Goal: Task Accomplishment & Management: Manage account settings

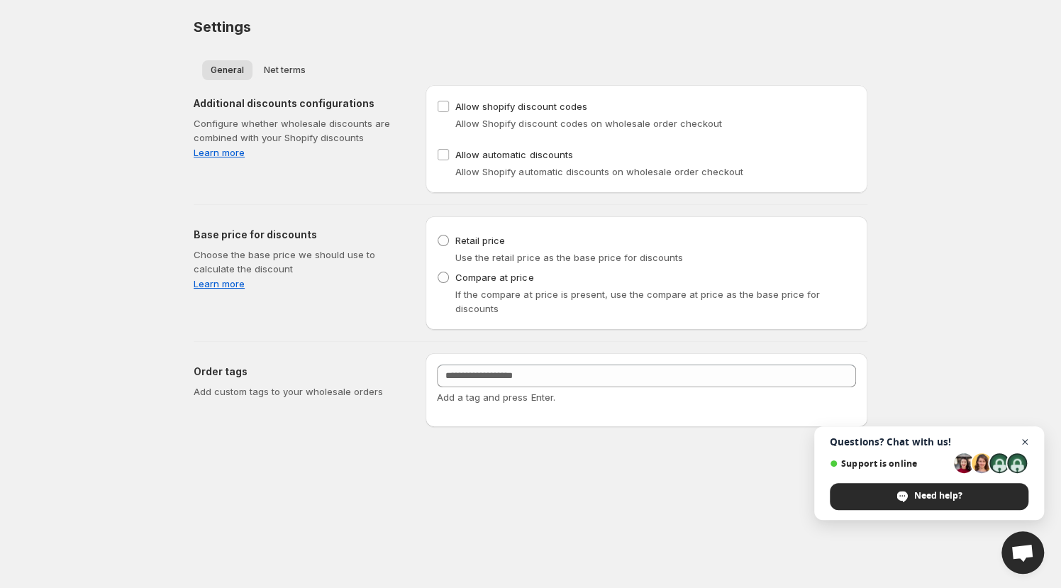
click at [1024, 443] on span "Open chat" at bounding box center [1026, 442] width 18 height 18
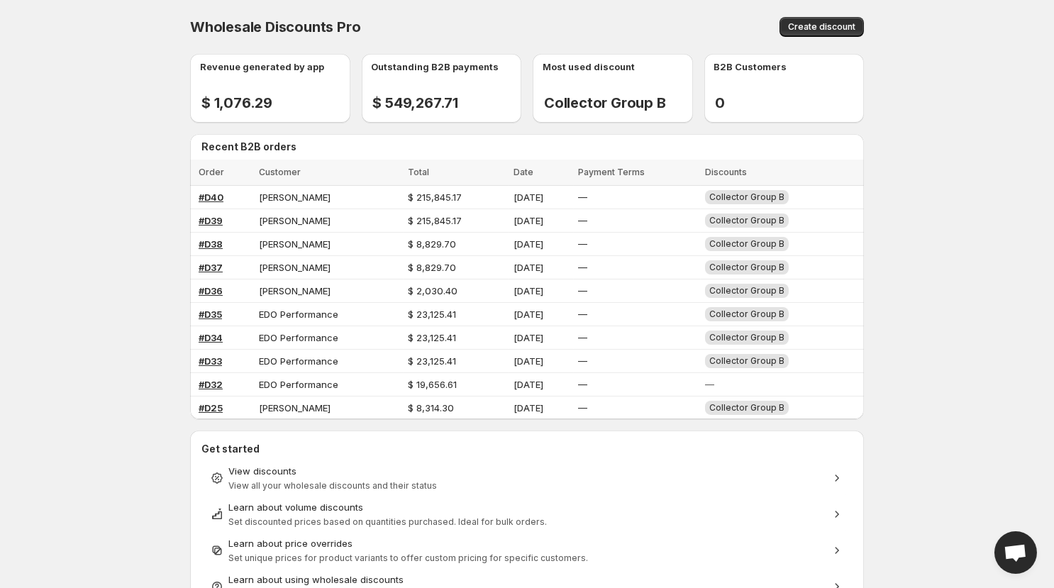
click at [1007, 551] on span "Open chat" at bounding box center [1015, 554] width 23 height 20
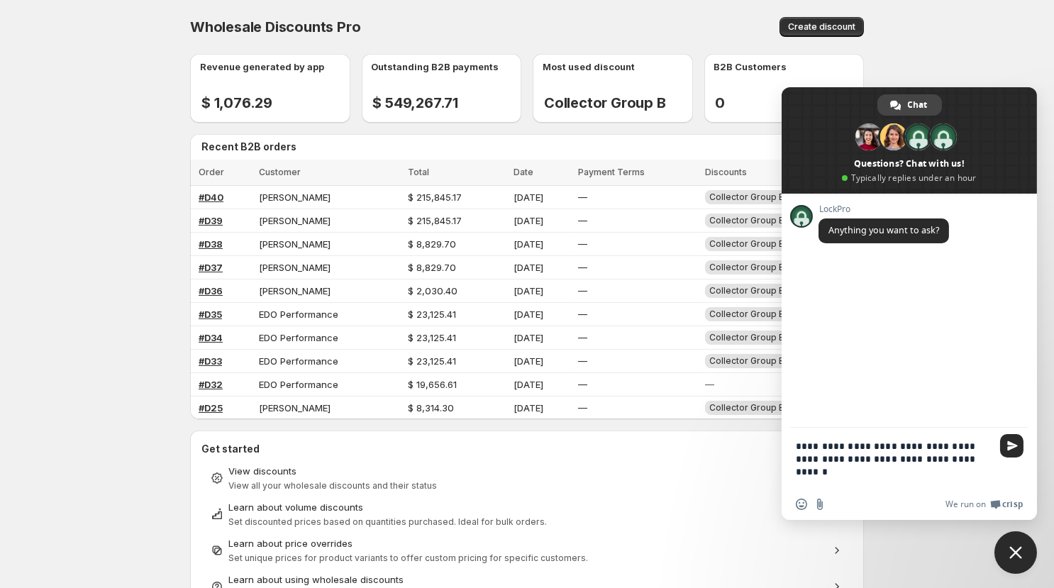
type textarea "**********"
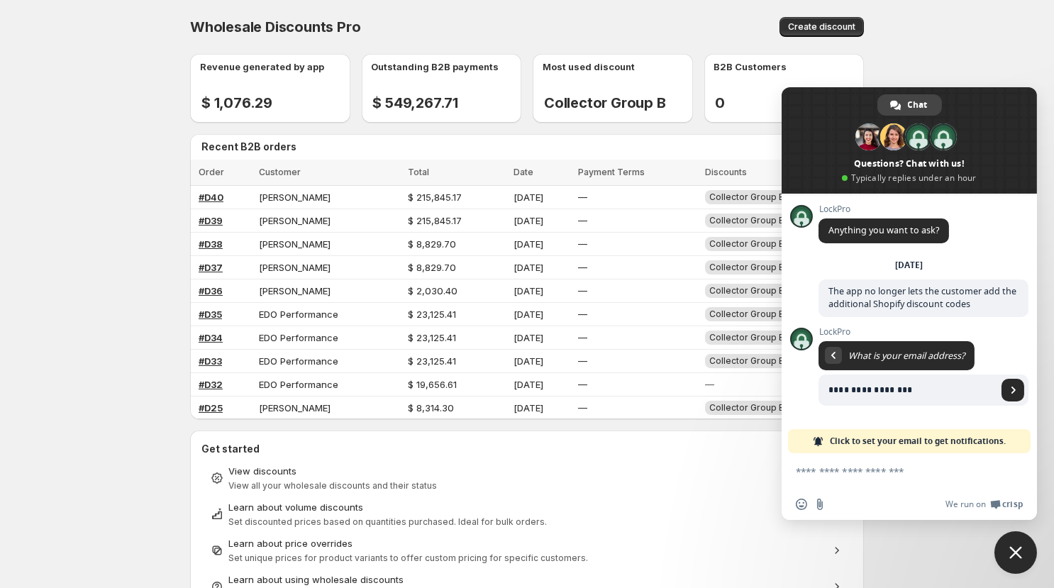
type input "**********"
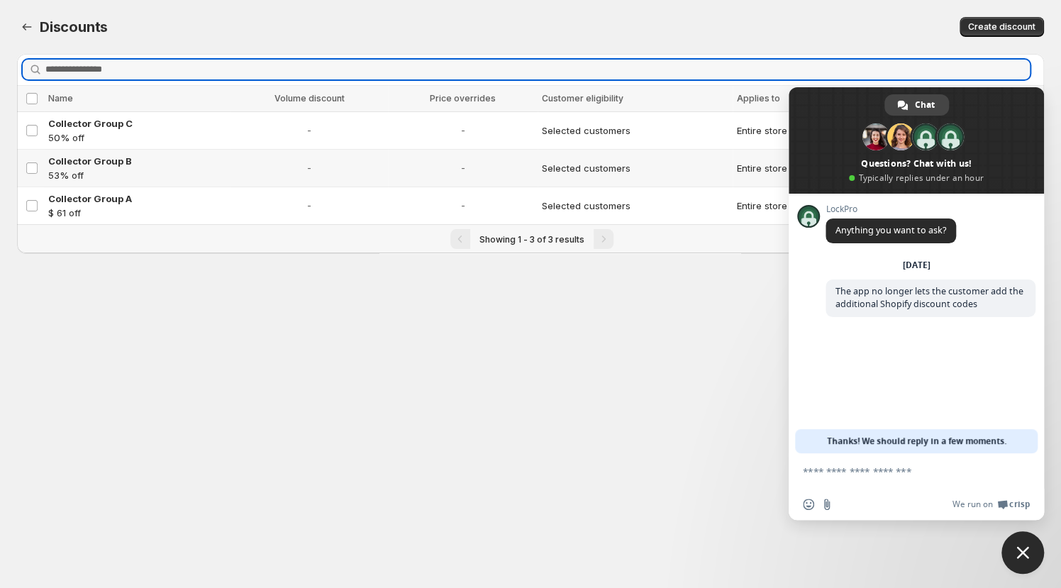
click at [143, 172] on p "53% off" at bounding box center [137, 175] width 178 height 14
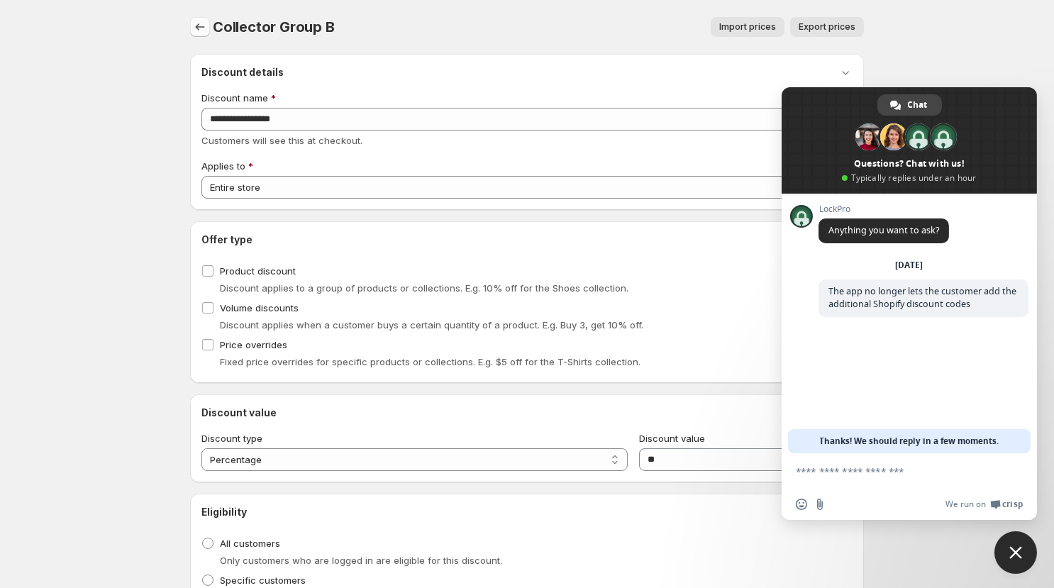
click at [199, 30] on icon "button" at bounding box center [200, 27] width 14 height 14
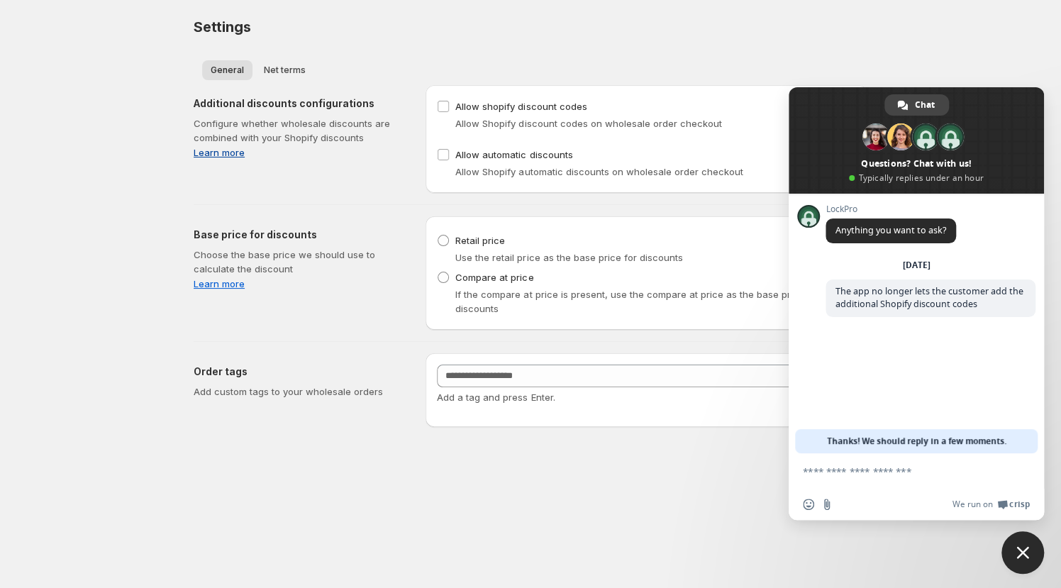
click at [215, 156] on link "Learn more" at bounding box center [298, 152] width 209 height 14
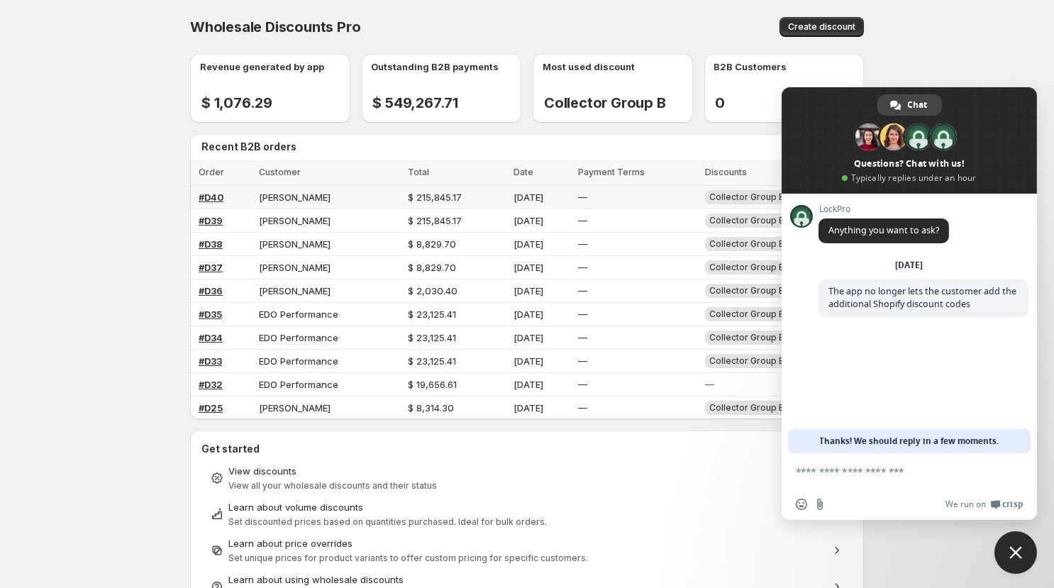
click at [299, 197] on span "Laura L Robinson" at bounding box center [295, 197] width 72 height 11
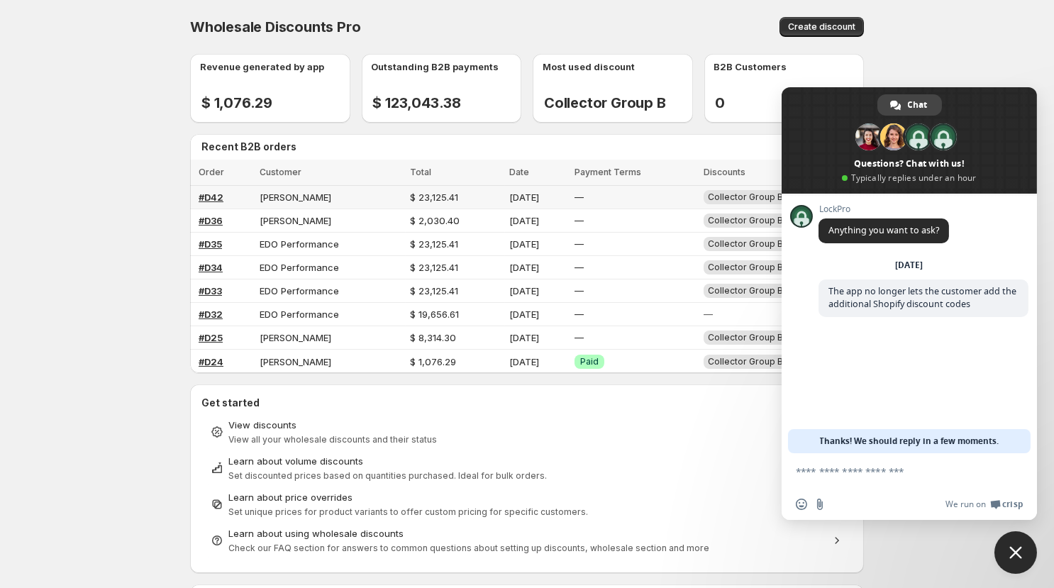
click at [218, 199] on span "#D42" at bounding box center [211, 197] width 25 height 11
click at [293, 245] on span "EDO Performance" at bounding box center [299, 243] width 79 height 11
click at [306, 199] on span "[PERSON_NAME]" at bounding box center [296, 197] width 72 height 11
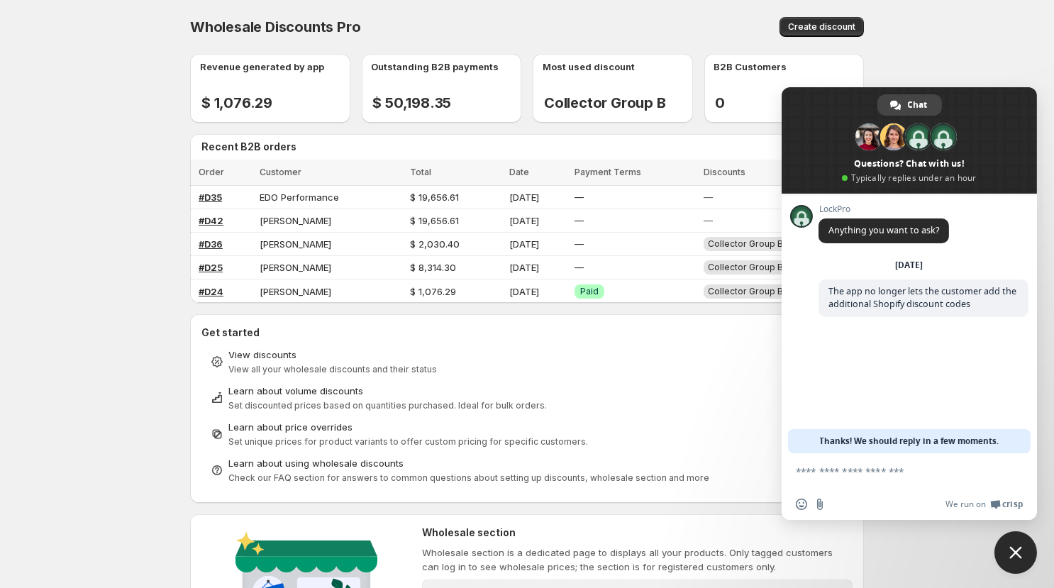
click at [1021, 550] on span "Close chat" at bounding box center [1015, 552] width 13 height 13
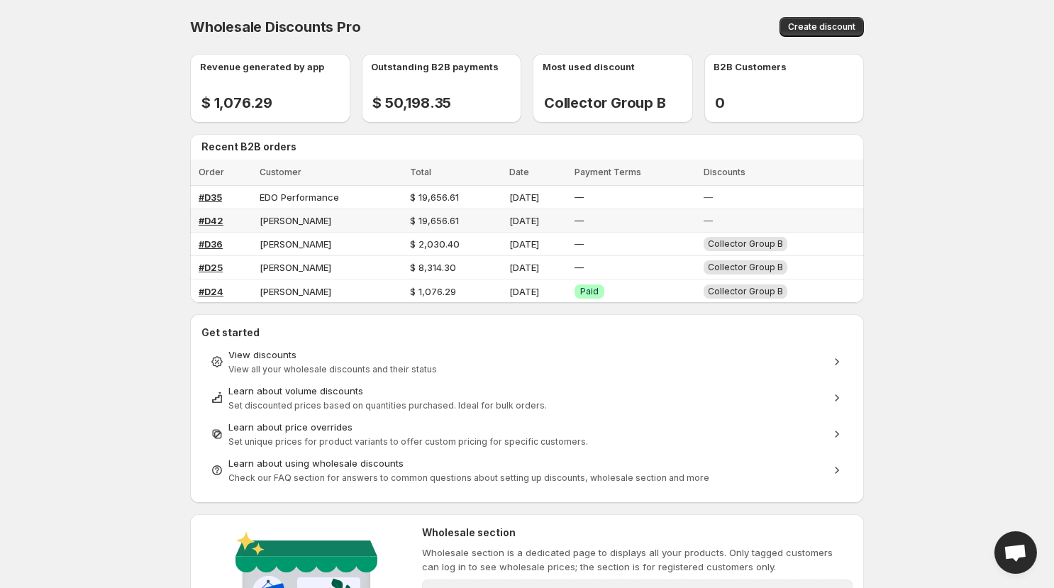
click at [302, 221] on span "[PERSON_NAME]" at bounding box center [296, 220] width 72 height 11
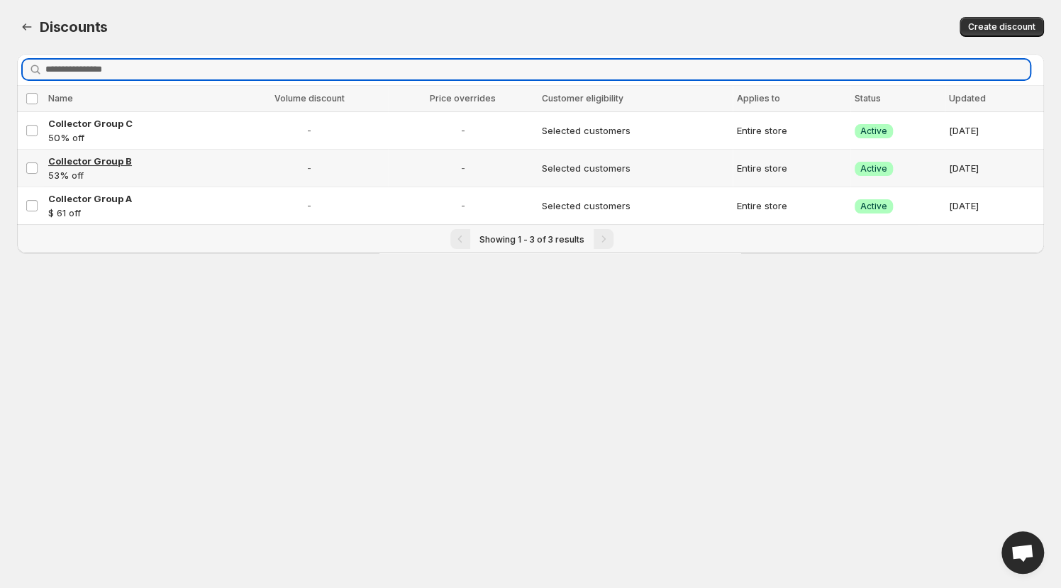
click at [110, 159] on span "Collector Group B" at bounding box center [90, 160] width 84 height 11
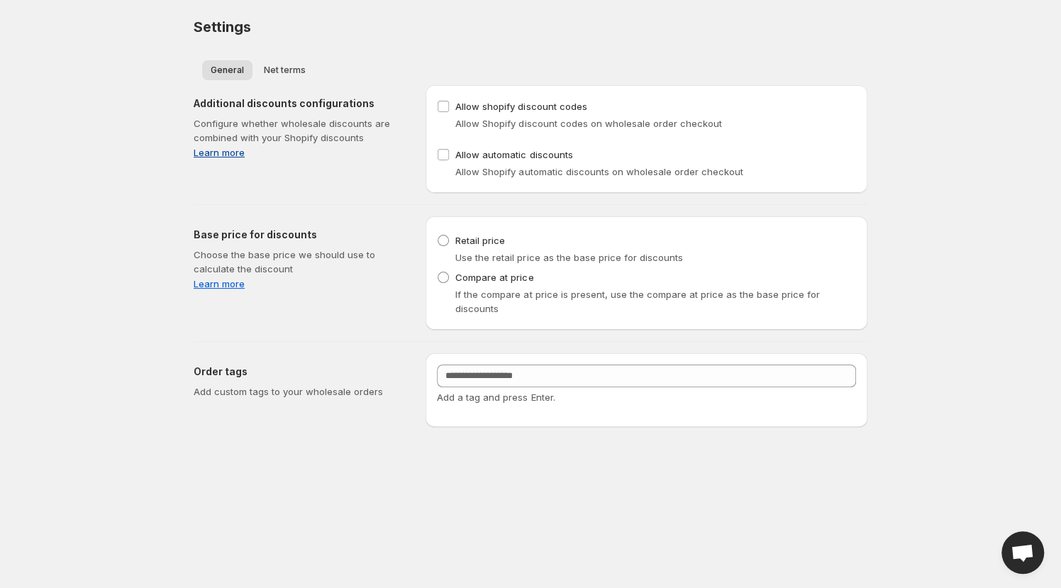
click at [207, 152] on link "Learn more" at bounding box center [298, 152] width 209 height 14
